Goal: Information Seeking & Learning: Learn about a topic

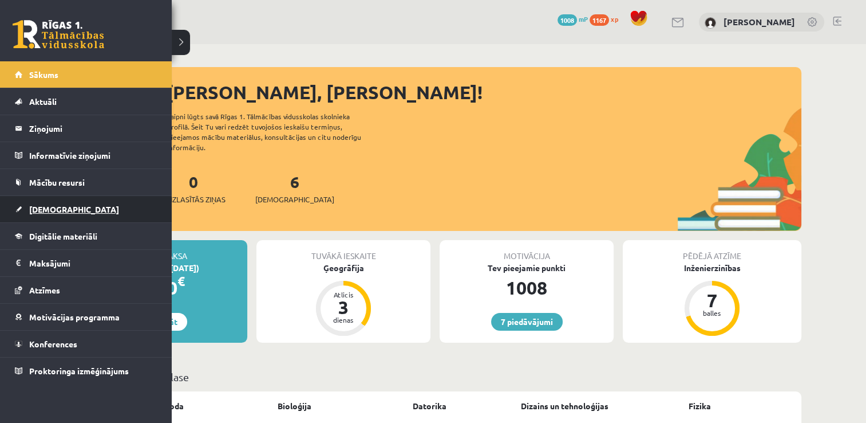
click at [42, 211] on span "[DEMOGRAPHIC_DATA]" at bounding box center [74, 209] width 90 height 10
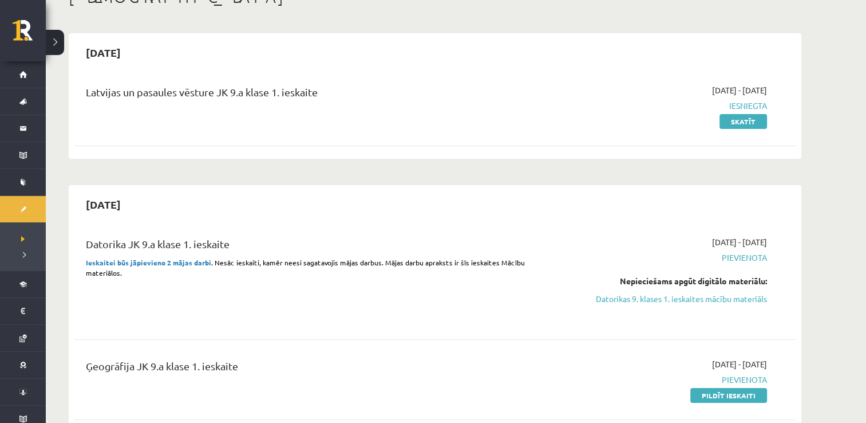
scroll to position [49, 0]
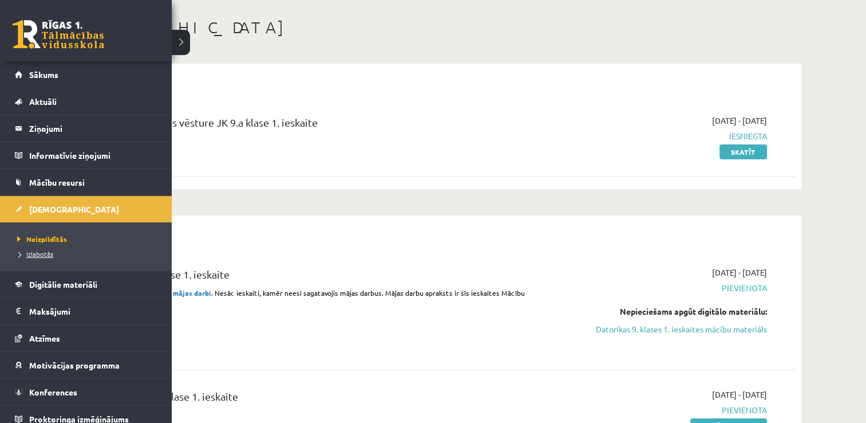
click at [46, 251] on span "Izlabotās" at bounding box center [33, 253] width 39 height 9
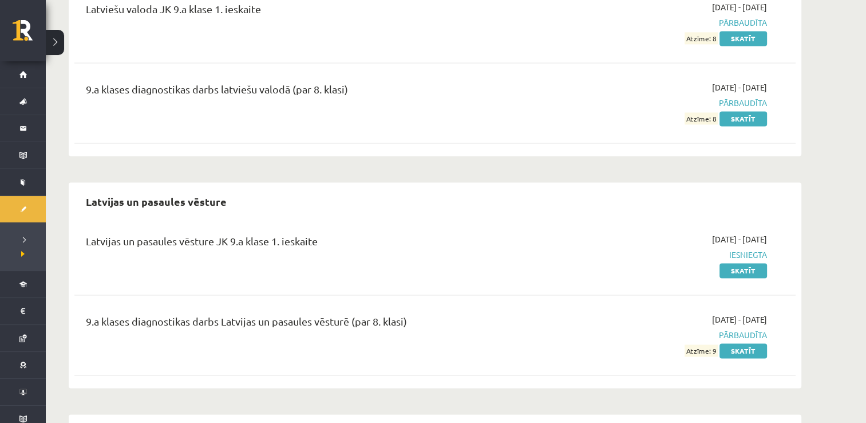
scroll to position [1626, 0]
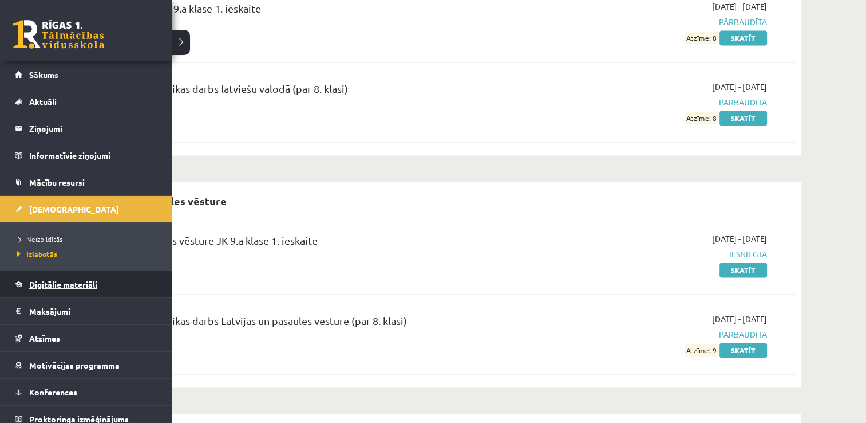
click at [41, 277] on link "Digitālie materiāli" at bounding box center [86, 284] width 143 height 26
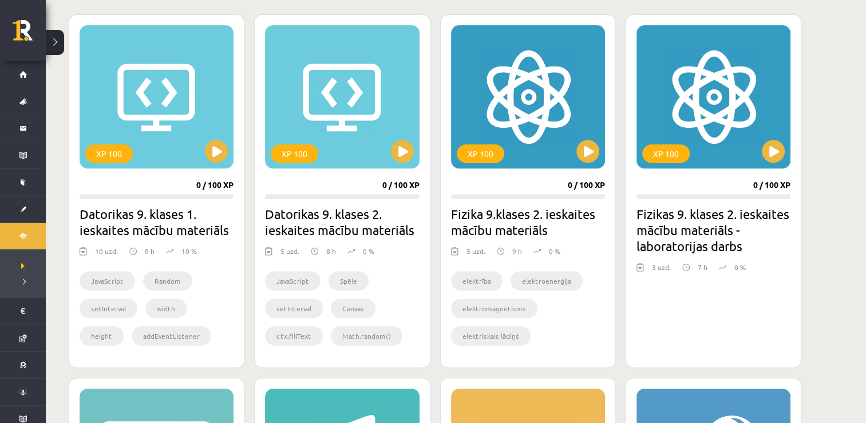
scroll to position [311, 0]
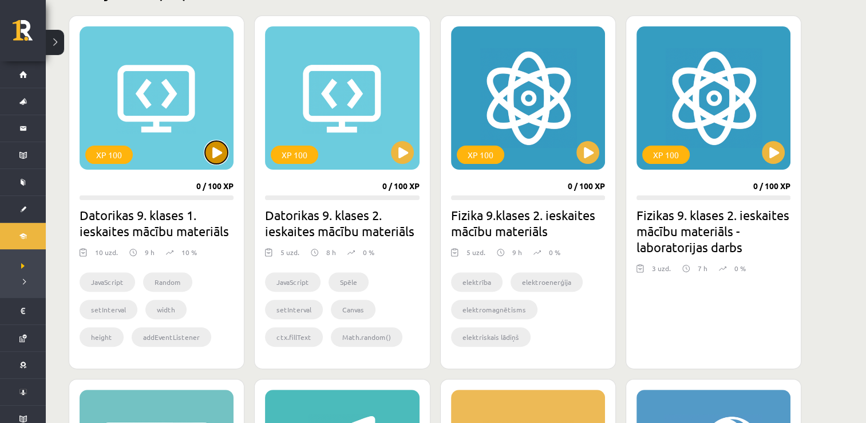
click at [215, 159] on button at bounding box center [216, 152] width 23 height 23
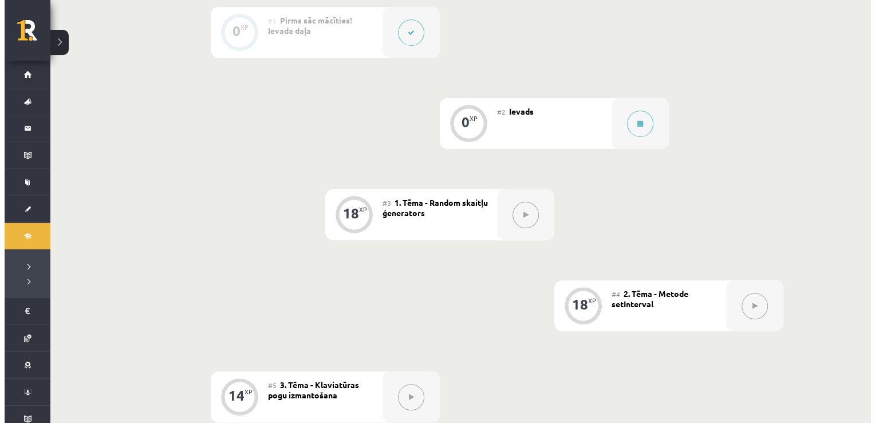
scroll to position [325, 0]
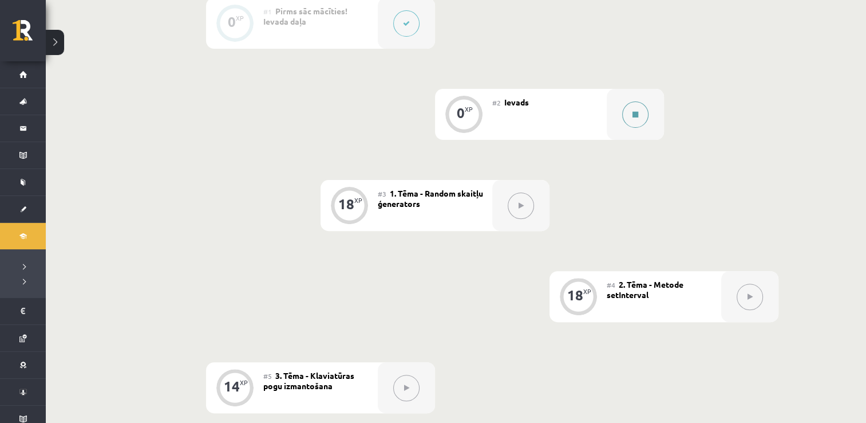
click at [634, 109] on button at bounding box center [635, 114] width 26 height 26
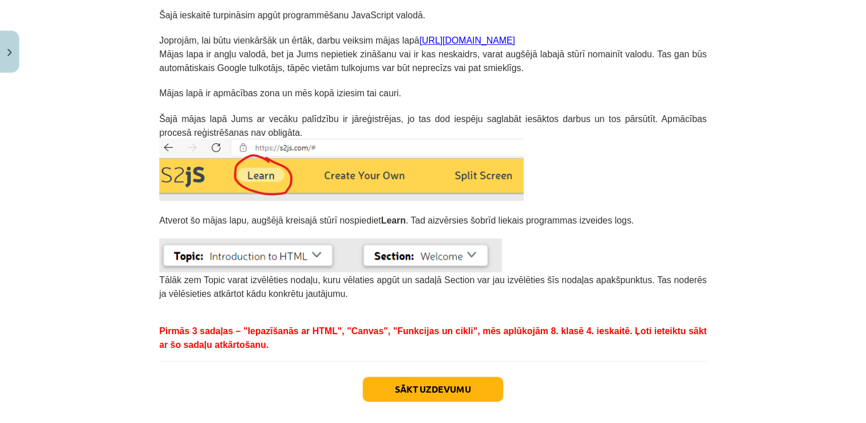
scroll to position [291, 0]
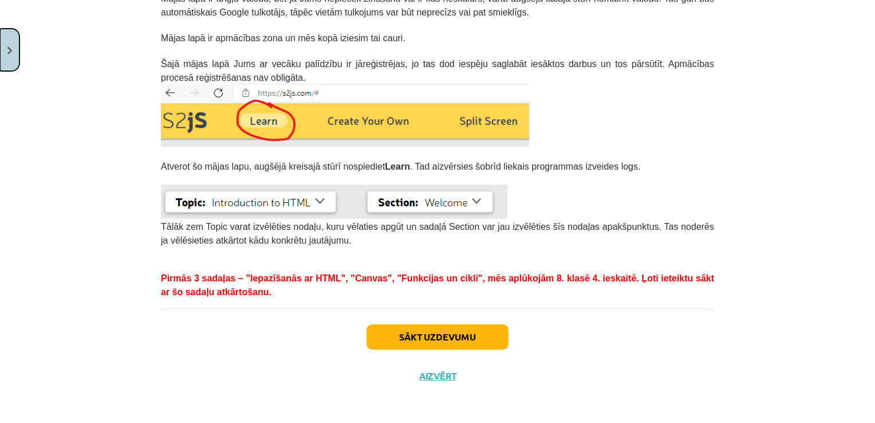
click at [16, 56] on button "Close" at bounding box center [9, 50] width 19 height 42
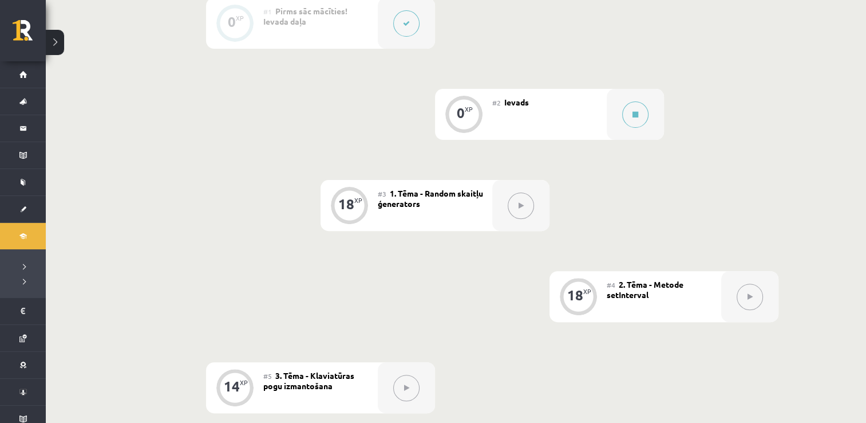
click at [581, 307] on div "18 XP" at bounding box center [578, 295] width 34 height 34
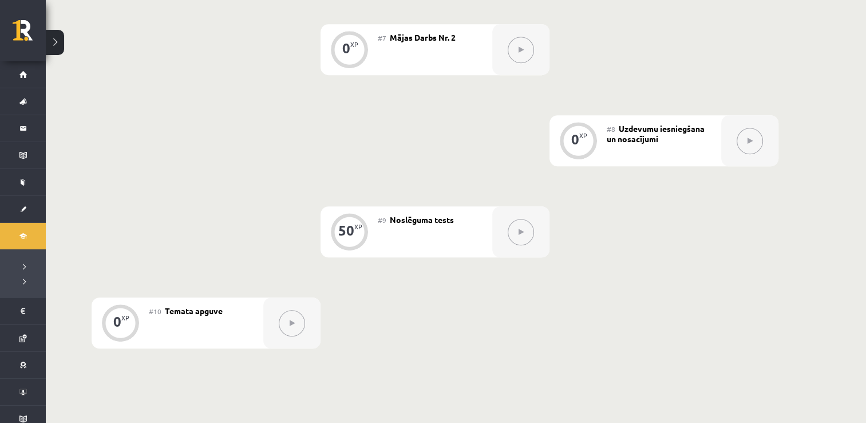
scroll to position [848, 0]
click at [751, 139] on icon at bounding box center [750, 138] width 5 height 7
click at [752, 140] on icon at bounding box center [750, 138] width 5 height 7
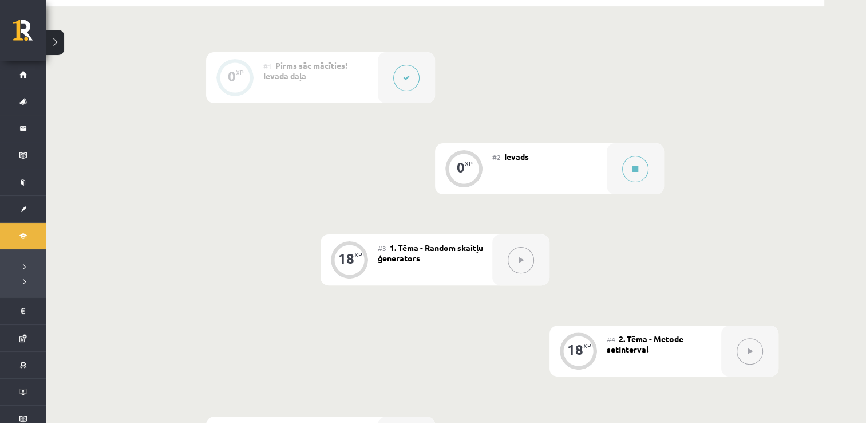
scroll to position [270, 0]
